Goal: Information Seeking & Learning: Understand process/instructions

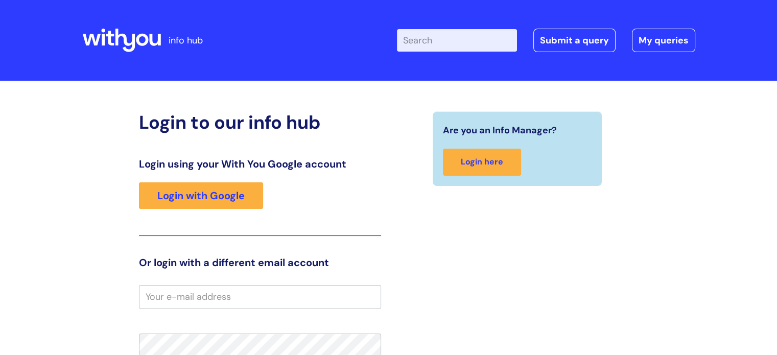
click at [465, 35] on input "Enter your search term here..." at bounding box center [457, 40] width 120 height 22
type input "hs04"
click button "Search" at bounding box center [0, 0] width 0 height 0
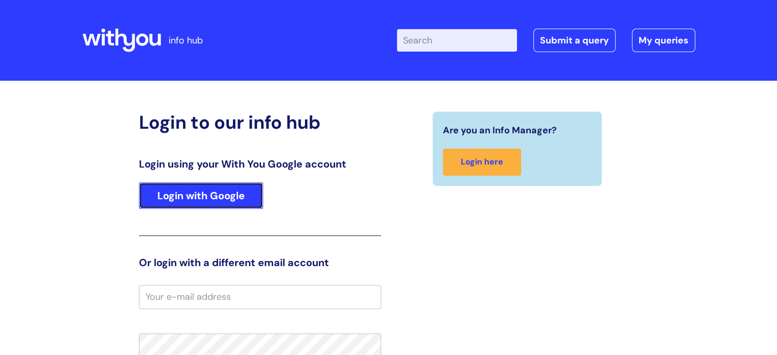
click at [228, 192] on link "Login with Google" at bounding box center [201, 195] width 124 height 27
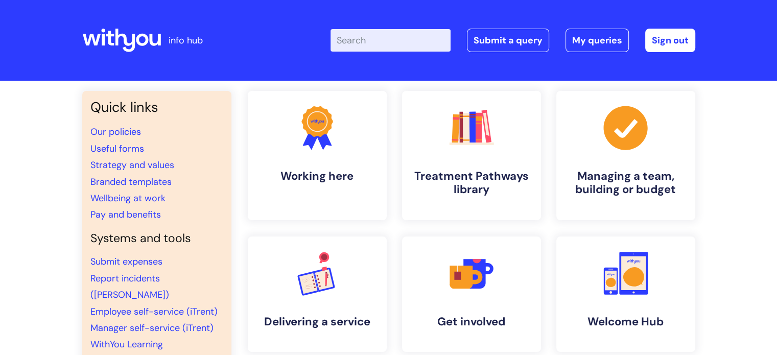
click at [411, 38] on input "Enter your search term here..." at bounding box center [391, 40] width 120 height 22
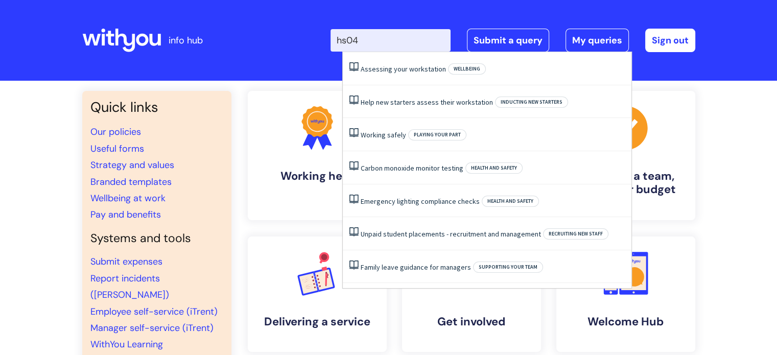
type input "hs04"
click button "Search" at bounding box center [0, 0] width 0 height 0
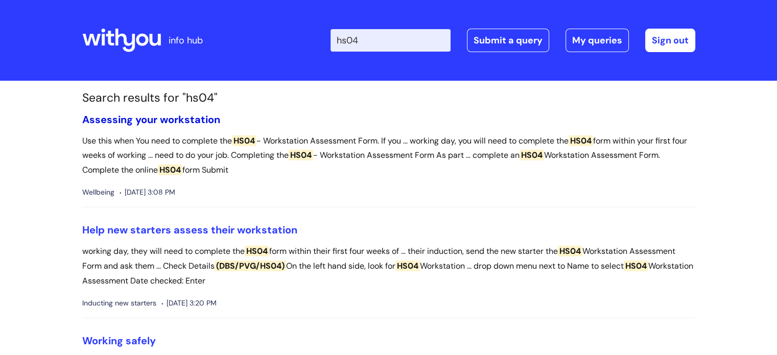
click at [161, 122] on link "Assessing your workstation" at bounding box center [151, 119] width 138 height 13
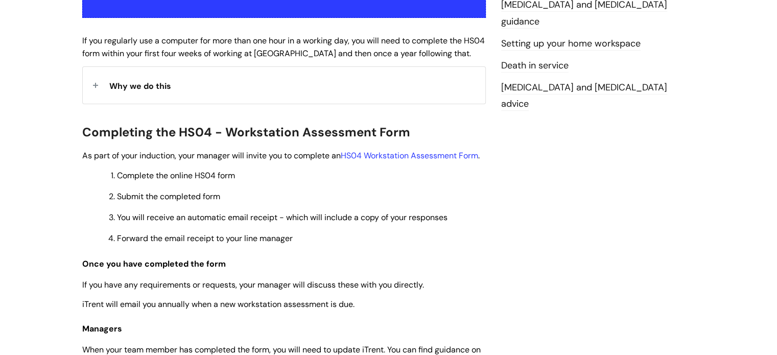
scroll to position [261, 0]
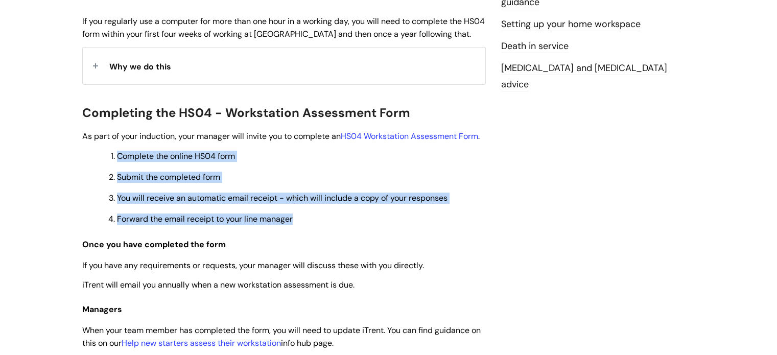
drag, startPoint x: 302, startPoint y: 236, endPoint x: 106, endPoint y: 168, distance: 206.7
click at [106, 168] on ol "Complete the online HS04 form Submit the completed form You will receive an aut…" at bounding box center [290, 187] width 394 height 76
copy ol "Complete the online HS04 form Submit the completed form You will receive an aut…"
